Goal: Information Seeking & Learning: Learn about a topic

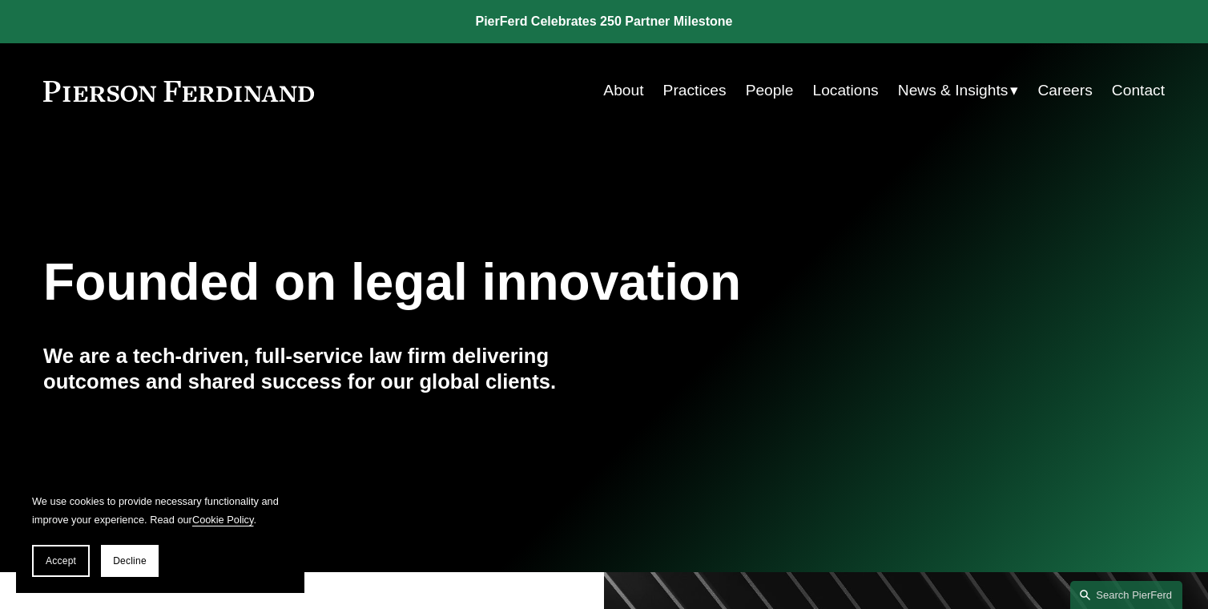
click at [703, 89] on link "Practices" at bounding box center [694, 90] width 63 height 30
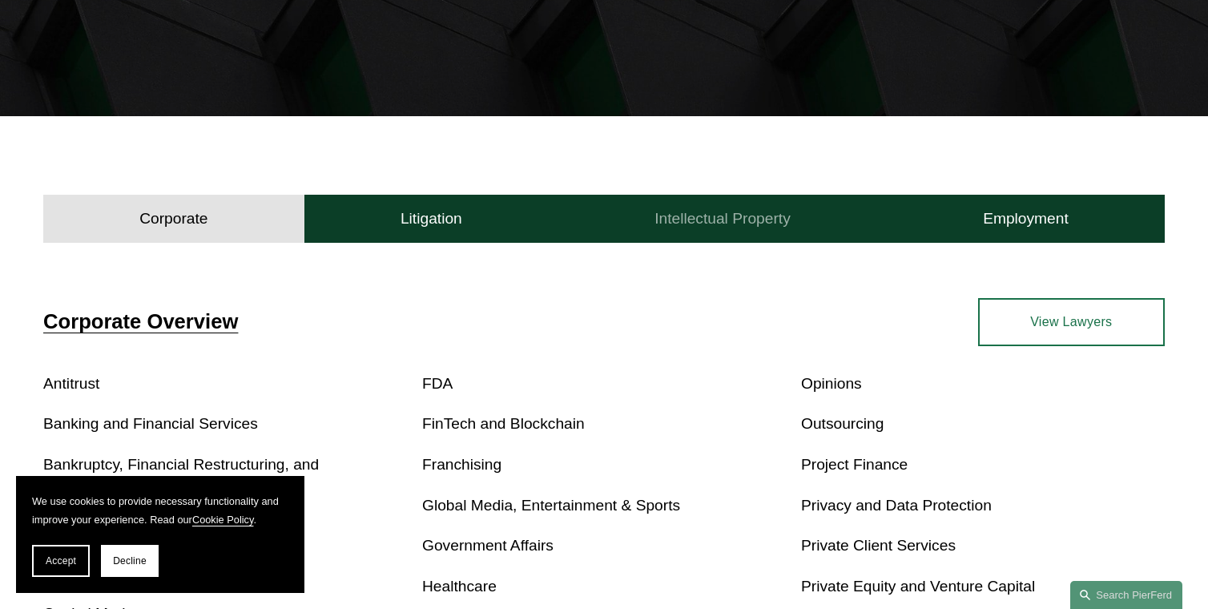
scroll to position [400, 0]
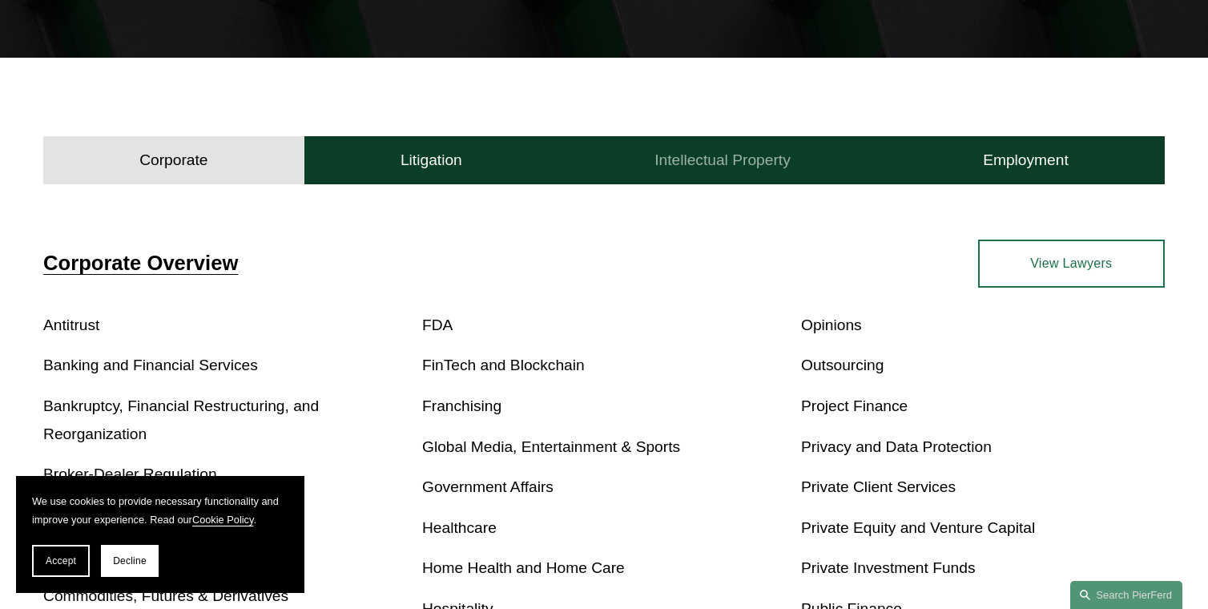
click at [706, 160] on h4 "Intellectual Property" at bounding box center [722, 160] width 136 height 19
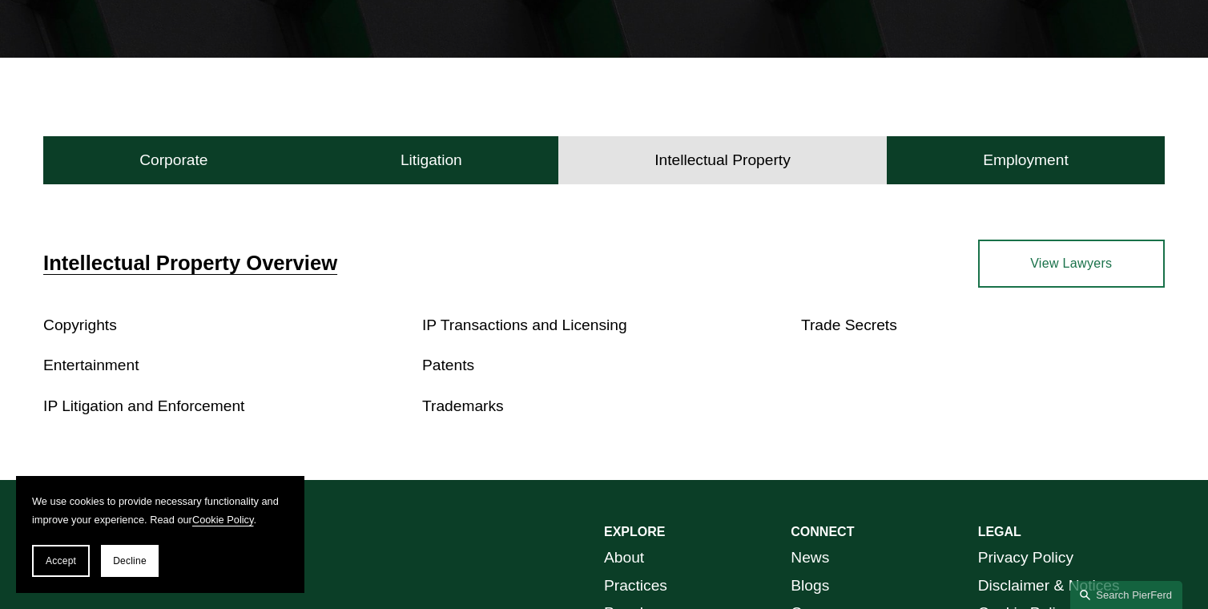
click at [89, 360] on link "Entertainment" at bounding box center [90, 364] width 95 height 17
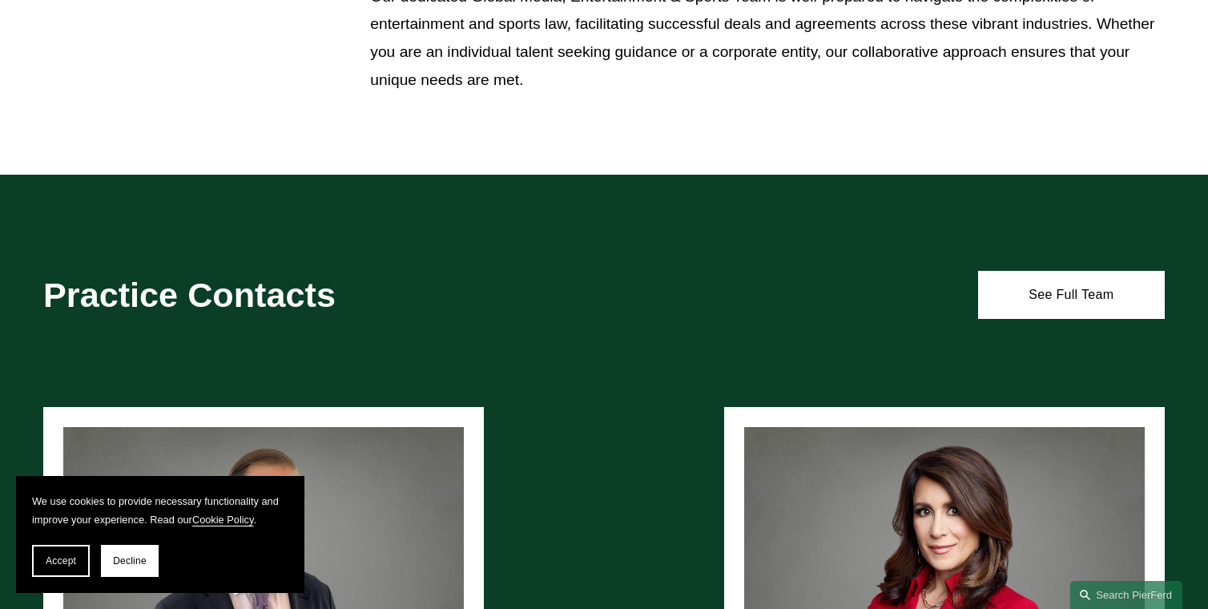
scroll to position [1117, 0]
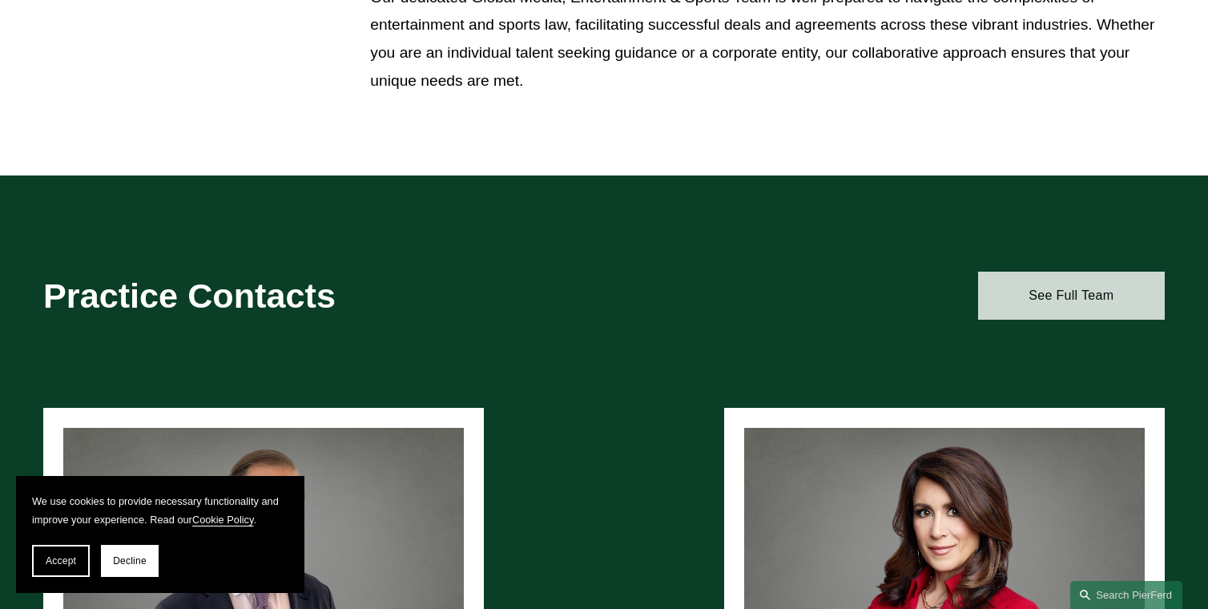
click at [1044, 298] on link "See Full Team" at bounding box center [1071, 295] width 187 height 48
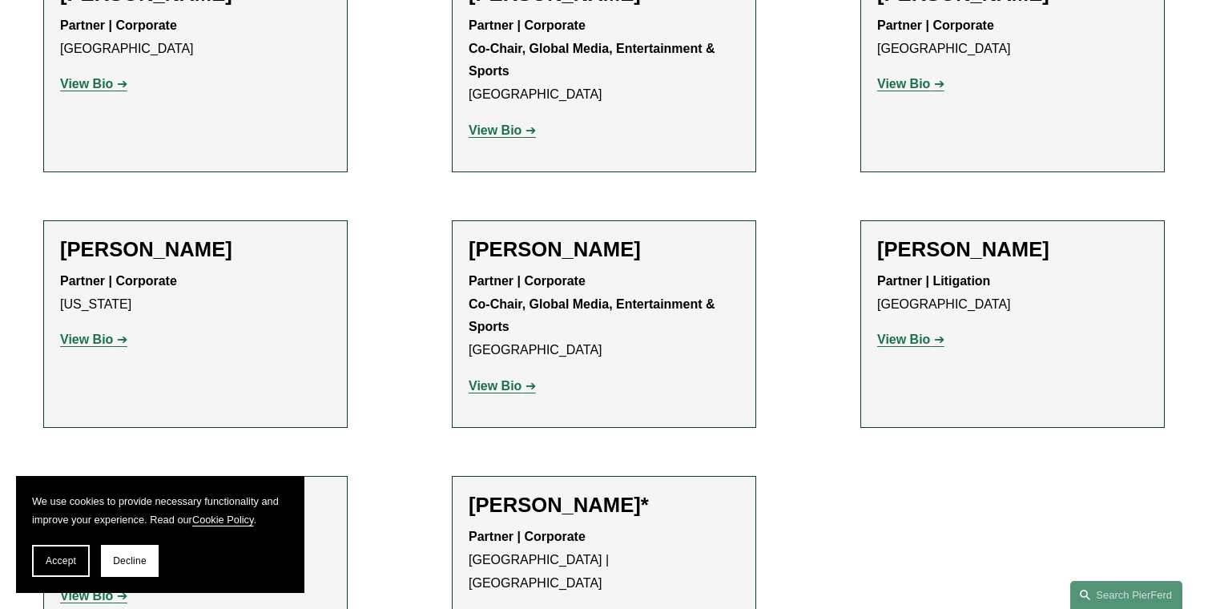
scroll to position [1876, 0]
click at [87, 333] on strong "View Bio" at bounding box center [86, 340] width 53 height 14
click at [517, 380] on strong "View Bio" at bounding box center [495, 387] width 53 height 14
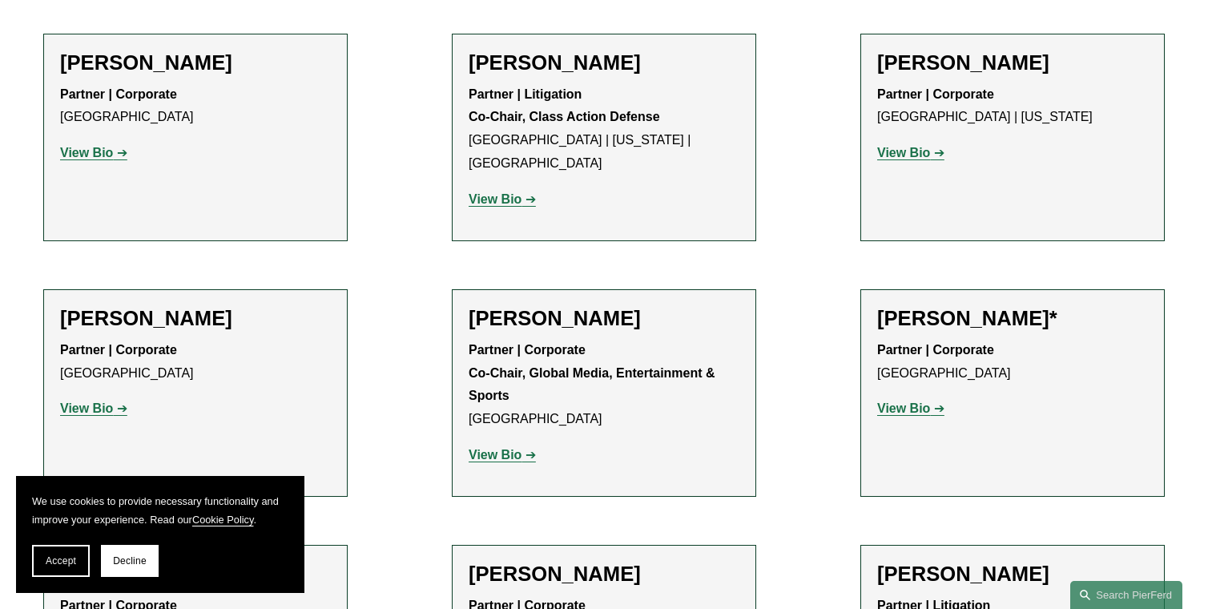
scroll to position [1516, 0]
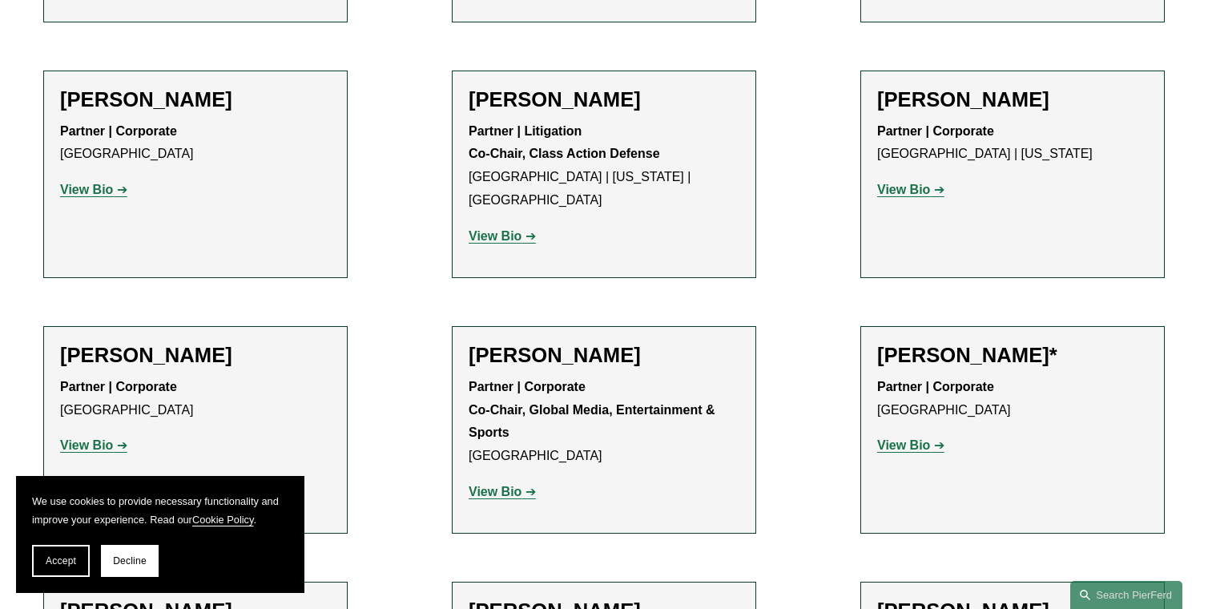
click at [493, 485] on strong "View Bio" at bounding box center [495, 492] width 53 height 14
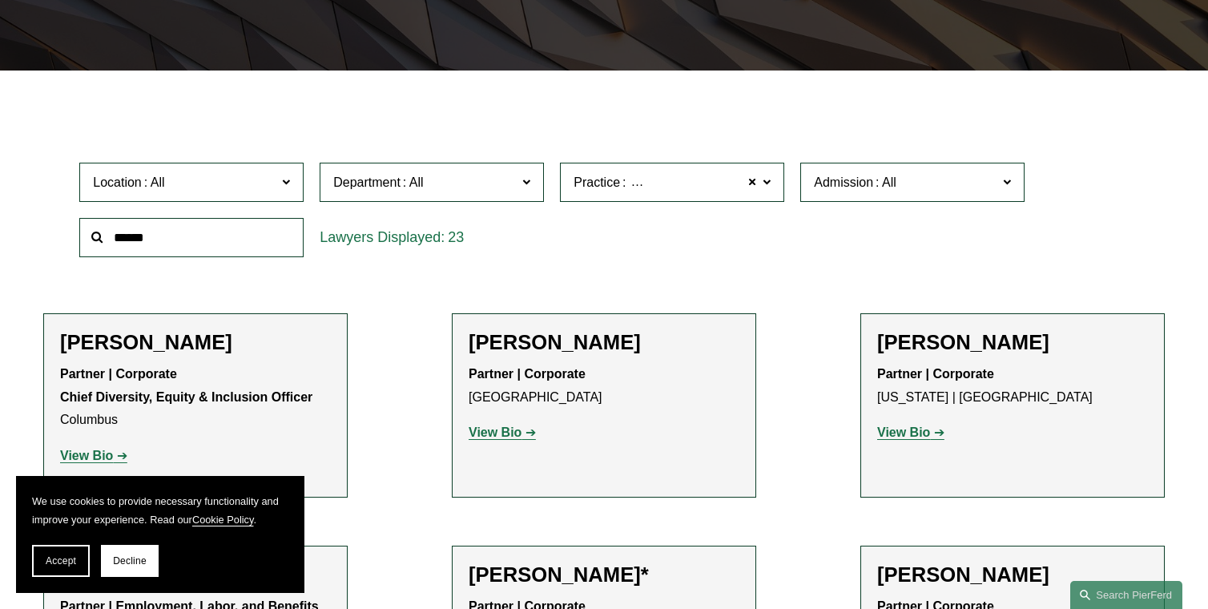
scroll to position [318, 0]
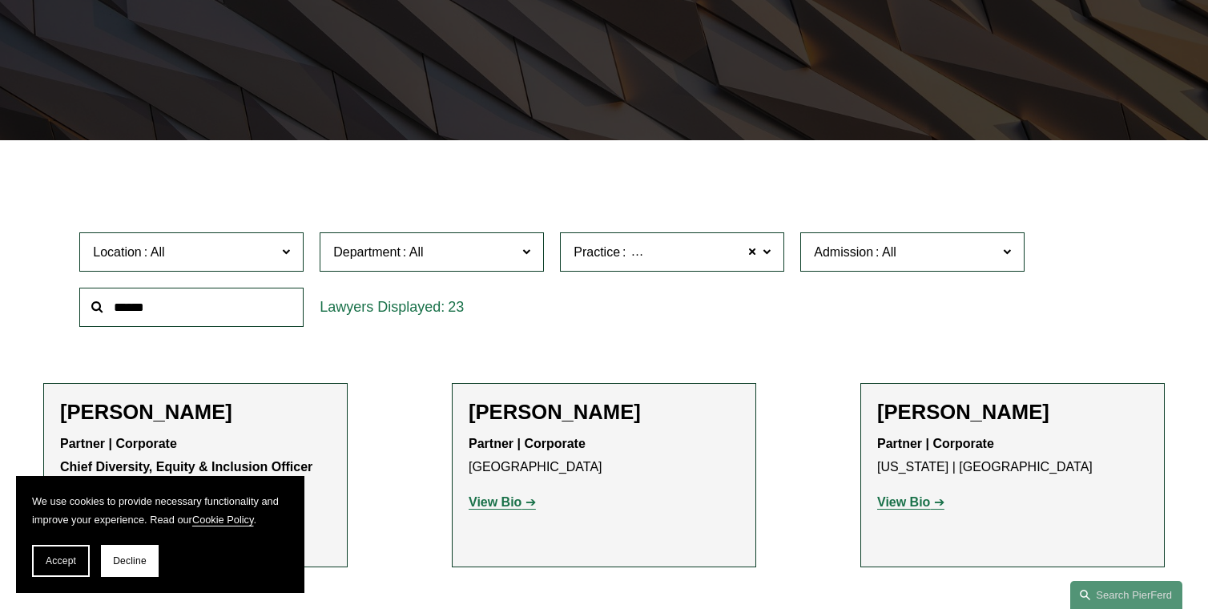
click at [629, 247] on span "Global Media, Entertainment & Sports" at bounding box center [731, 252] width 223 height 14
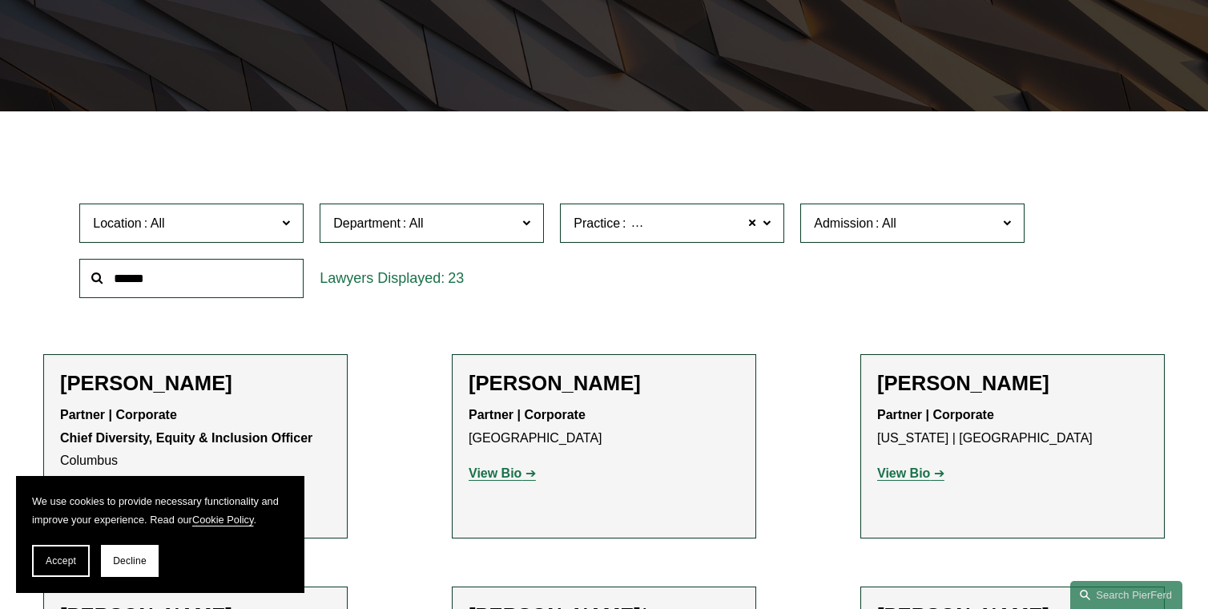
scroll to position [101, 0]
click at [239, 280] on input "text" at bounding box center [191, 278] width 224 height 39
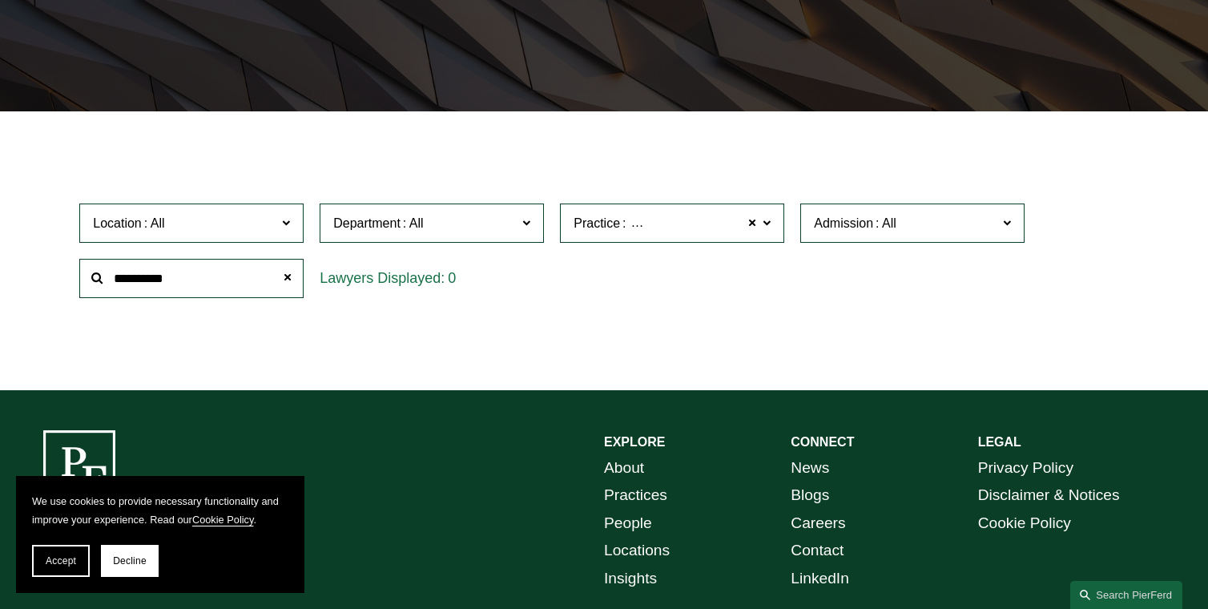
click at [359, 316] on ul "Filter Location All Atlanta Austin Bellevue Boston Charlotte Chicago Cincinnati…" at bounding box center [603, 250] width 1193 height 206
drag, startPoint x: 187, startPoint y: 278, endPoint x: 63, endPoint y: 267, distance: 123.8
click at [74, 269] on div "**********" at bounding box center [191, 278] width 240 height 55
type input "****"
click at [345, 316] on ul "Filter Location All Atlanta Austin Bellevue Boston Charlotte Chicago Cincinnati…" at bounding box center [603, 250] width 1193 height 206
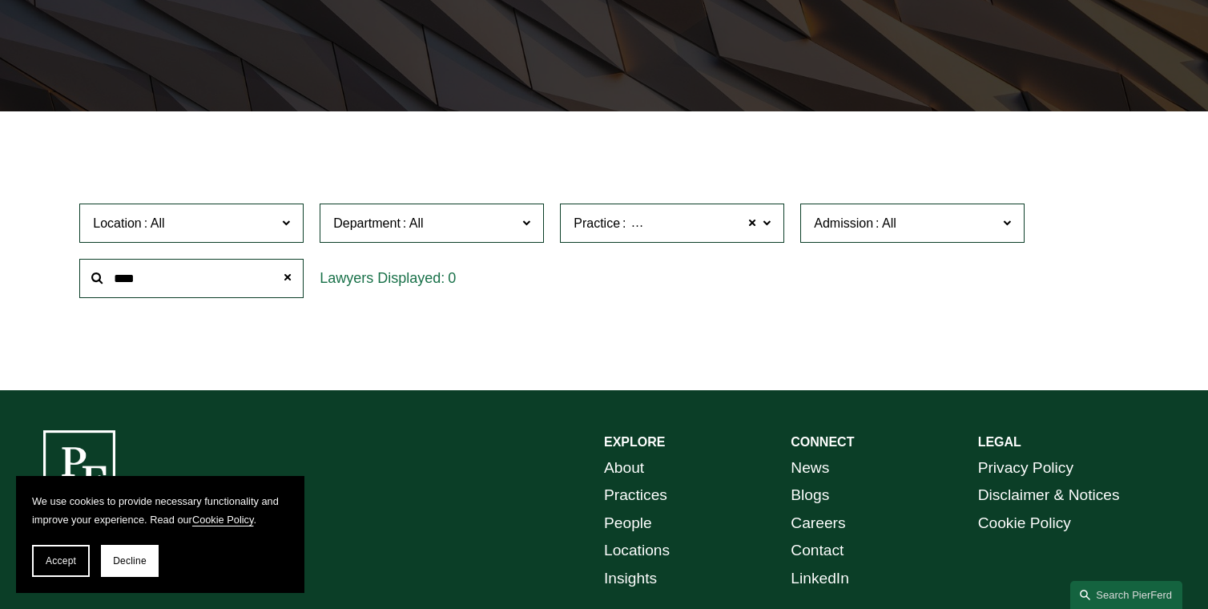
drag, startPoint x: 188, startPoint y: 280, endPoint x: 41, endPoint y: 267, distance: 147.9
click at [41, 267] on ul "Filter Location All Atlanta Austin Bellevue Boston Charlotte Chicago Cincinnati…" at bounding box center [603, 250] width 1193 height 206
